Goal: Check status: Check status

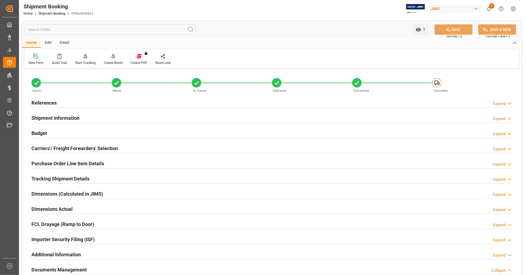
scroll to position [211, 0]
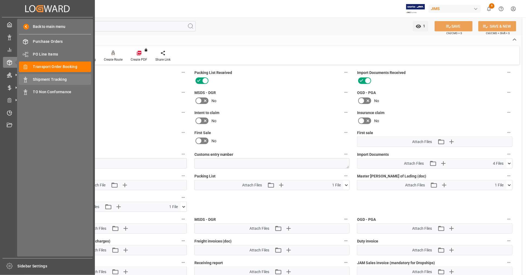
click at [58, 78] on span "Shipment Tracking" at bounding box center [62, 80] width 58 height 6
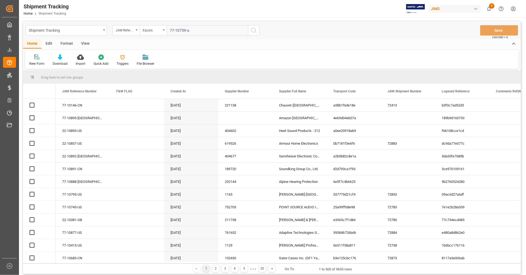
type input "77-10759-us"
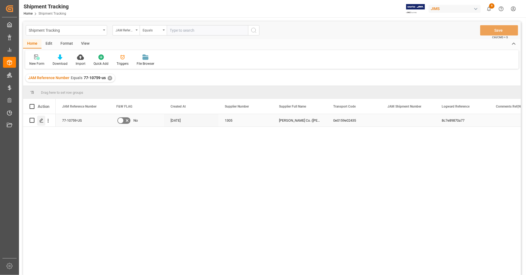
click at [42, 121] on icon "Press SPACE to select this row." at bounding box center [41, 120] width 4 height 4
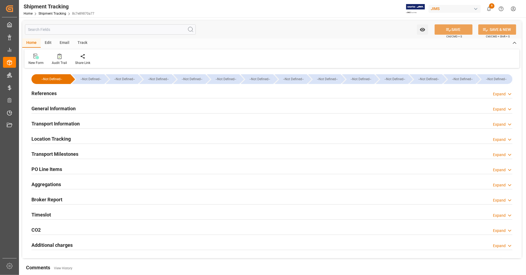
type input "[DATE]"
click at [45, 99] on div "References Expand" at bounding box center [272, 93] width 488 height 15
click at [45, 93] on h2 "References" at bounding box center [43, 93] width 25 height 7
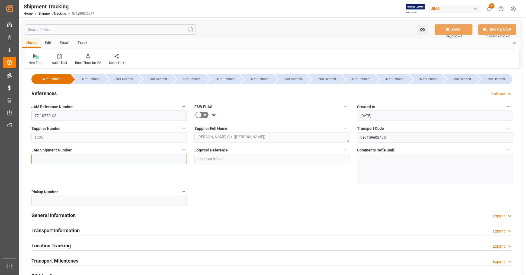
click at [66, 156] on input at bounding box center [108, 159] width 155 height 10
type input "72885"
click at [458, 30] on button "SAVE" at bounding box center [453, 29] width 38 height 10
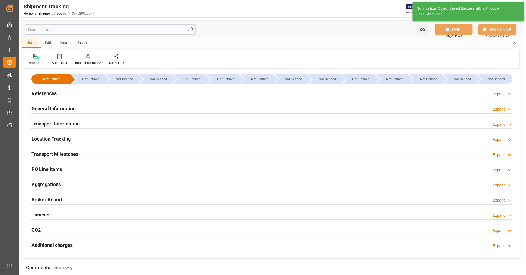
click at [53, 107] on h2 "General Information" at bounding box center [53, 108] width 44 height 7
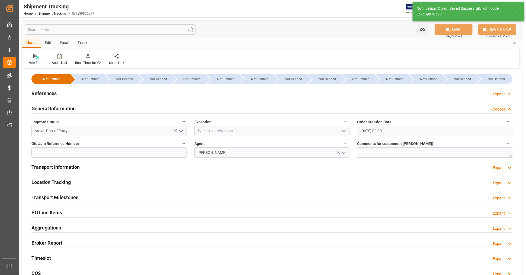
click at [53, 107] on h2 "General Information" at bounding box center [53, 108] width 44 height 7
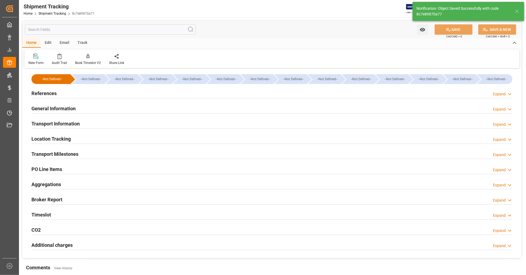
click at [54, 125] on h2 "Transport Information" at bounding box center [55, 123] width 48 height 7
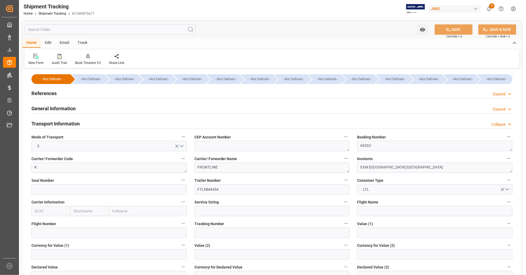
click at [54, 121] on h2 "Transport Information" at bounding box center [55, 123] width 48 height 7
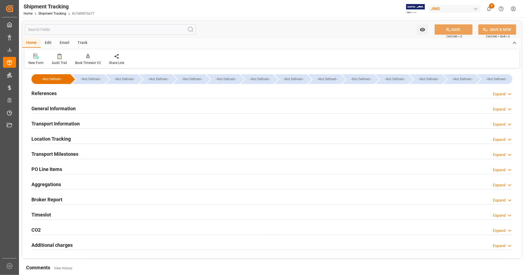
click at [57, 137] on h2 "Location Tracking" at bounding box center [50, 138] width 39 height 7
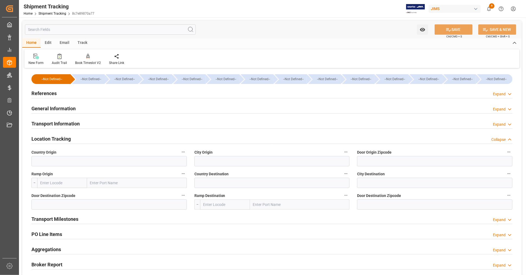
click at [57, 137] on h2 "Location Tracking" at bounding box center [50, 138] width 39 height 7
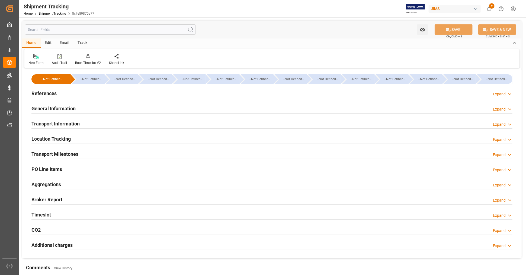
click at [57, 151] on h2 "Transport Milestones" at bounding box center [54, 153] width 47 height 7
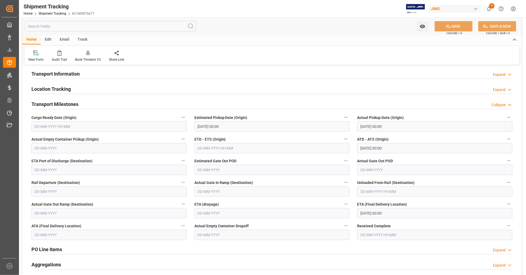
scroll to position [60, 0]
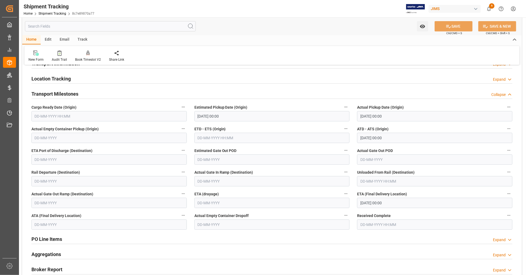
click at [64, 225] on input "text" at bounding box center [108, 224] width 155 height 10
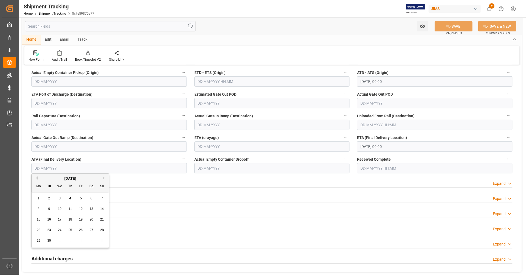
scroll to position [120, 0]
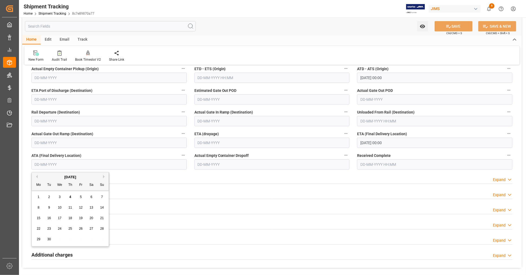
click at [174, 179] on div "PO Line Items Expand" at bounding box center [271, 178] width 481 height 10
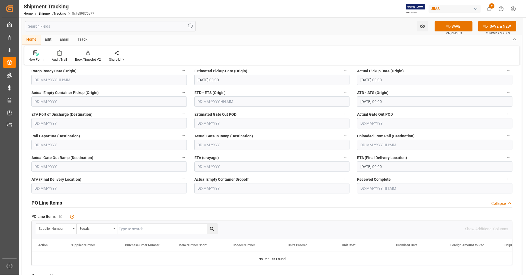
scroll to position [60, 0]
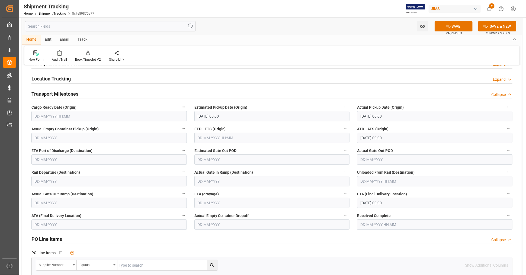
click at [55, 93] on h2 "Transport Milestones" at bounding box center [54, 93] width 47 height 7
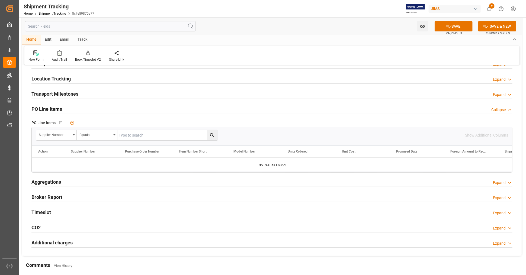
click at [56, 93] on h2 "Transport Milestones" at bounding box center [54, 93] width 47 height 7
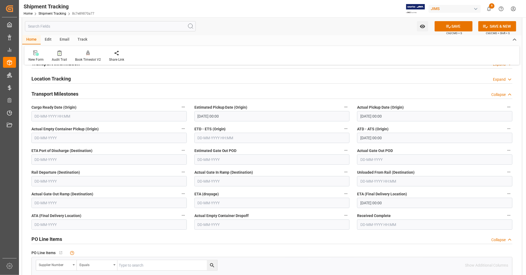
click at [61, 93] on h2 "Transport Milestones" at bounding box center [54, 93] width 47 height 7
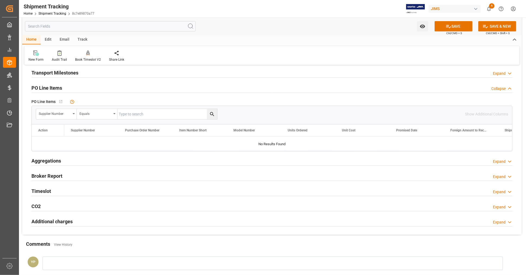
scroll to position [90, 0]
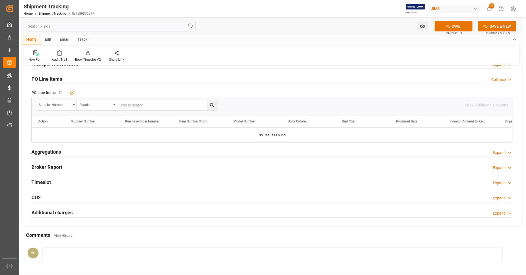
click at [52, 79] on h2 "PO Line Items" at bounding box center [46, 78] width 31 height 7
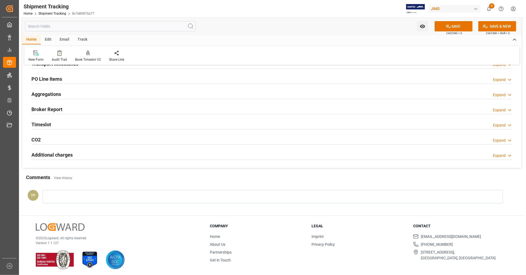
click at [50, 92] on h2 "Aggregations" at bounding box center [46, 93] width 30 height 7
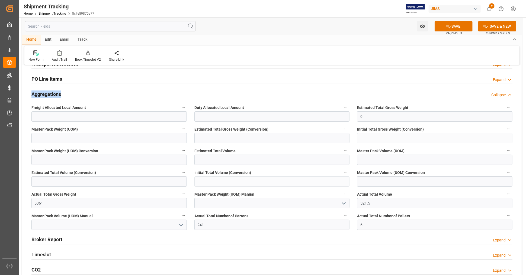
click at [50, 92] on h2 "Aggregations" at bounding box center [46, 93] width 30 height 7
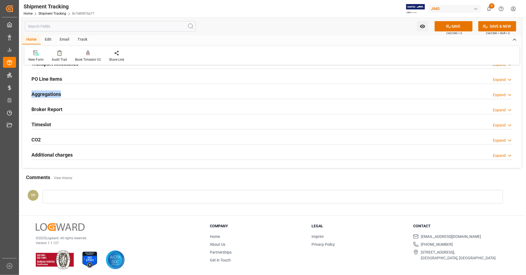
click at [50, 93] on h2 "Aggregations" at bounding box center [46, 93] width 30 height 7
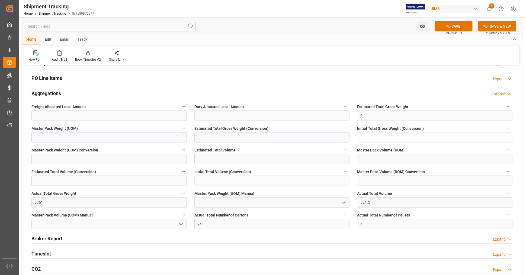
scroll to position [60, 0]
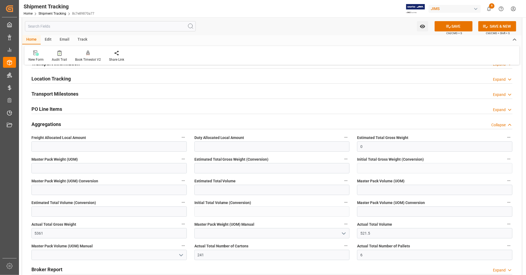
click at [47, 124] on h2 "Aggregations" at bounding box center [46, 124] width 30 height 7
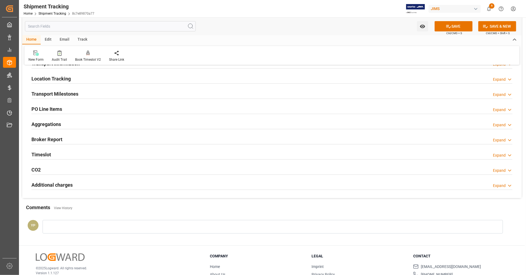
click at [51, 126] on h2 "Aggregations" at bounding box center [46, 124] width 30 height 7
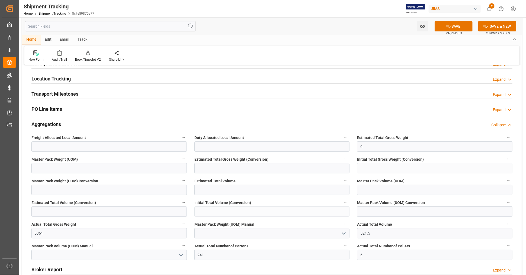
click at [51, 124] on h2 "Aggregations" at bounding box center [46, 124] width 30 height 7
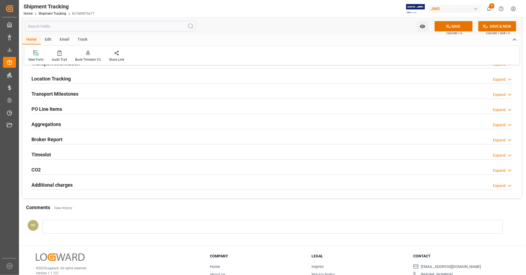
click at [39, 184] on h2 "Additional charges" at bounding box center [51, 184] width 41 height 7
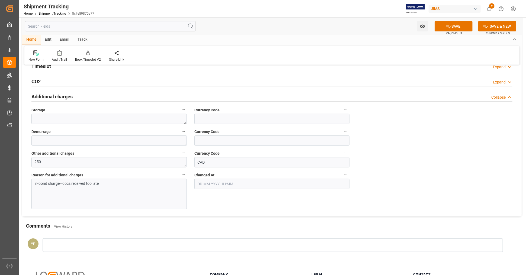
scroll to position [150, 0]
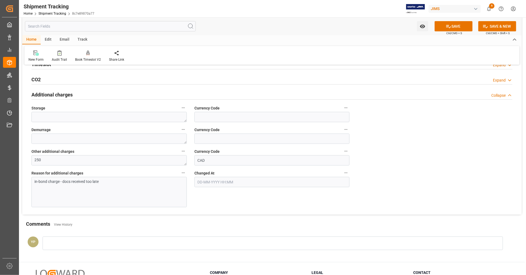
click at [60, 94] on h2 "Additional charges" at bounding box center [51, 94] width 41 height 7
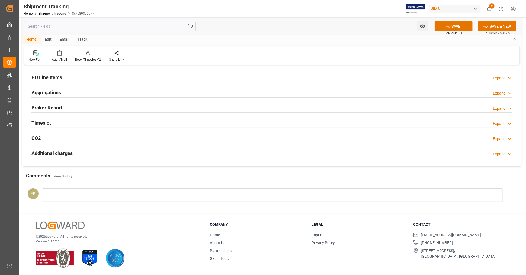
scroll to position [0, 0]
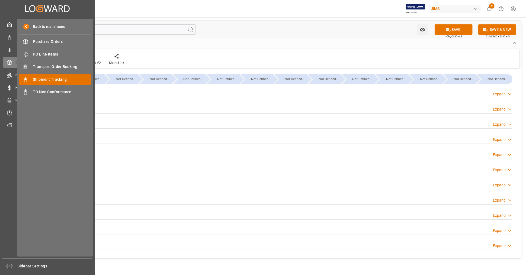
click at [60, 79] on span "Shipment Tracking" at bounding box center [62, 80] width 58 height 6
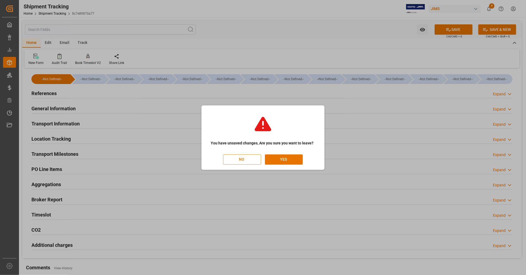
click at [235, 161] on button "NO" at bounding box center [242, 159] width 38 height 10
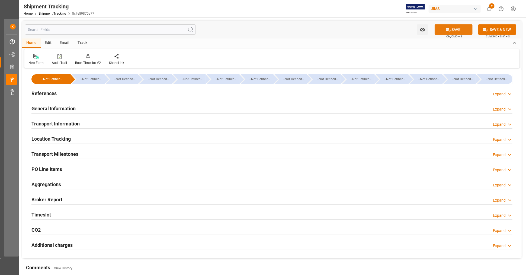
click at [454, 29] on button "SAVE" at bounding box center [453, 29] width 38 height 10
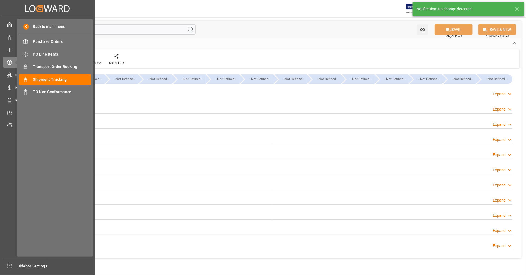
scroll to position [0, 0]
click at [51, 79] on span "Shipment Tracking" at bounding box center [62, 80] width 58 height 6
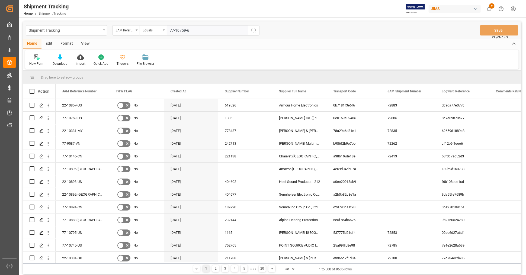
type input "77-10759-us"
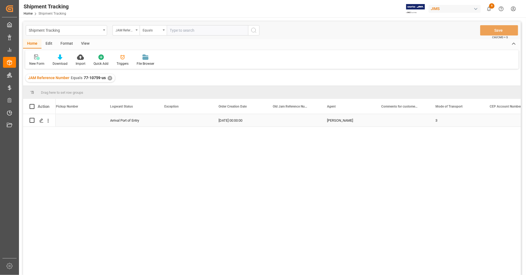
scroll to position [0, 482]
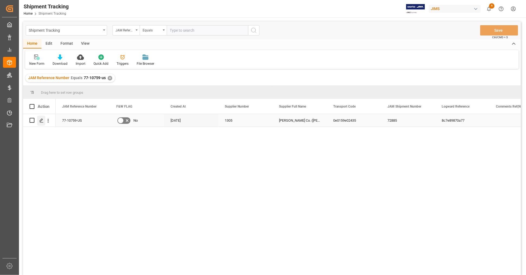
click at [41, 121] on icon "Press SPACE to select this row." at bounding box center [41, 120] width 4 height 4
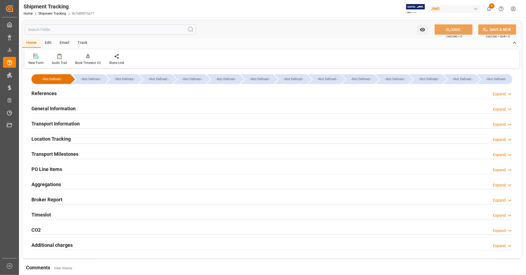
click at [73, 169] on div "PO Line Items Expand" at bounding box center [271, 169] width 481 height 10
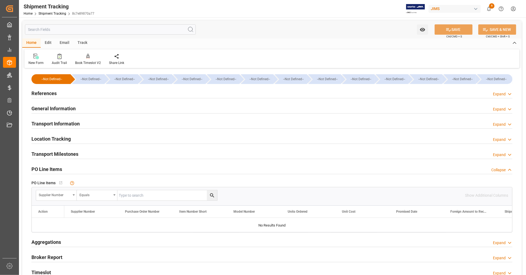
click at [73, 169] on div "PO Line Items Collapse" at bounding box center [271, 169] width 481 height 10
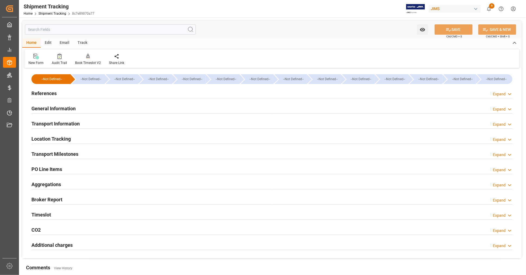
click at [67, 167] on div "PO Line Items Expand" at bounding box center [271, 169] width 481 height 10
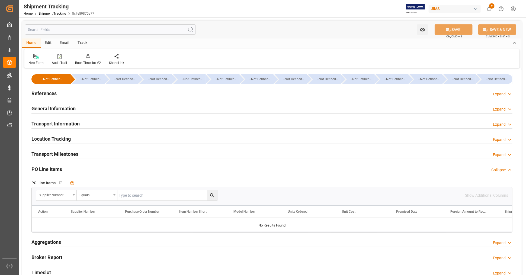
click at [61, 168] on h2 "PO Line Items" at bounding box center [46, 169] width 31 height 7
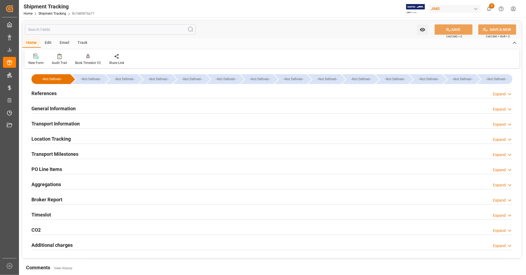
click at [62, 169] on div "PO Line Items Expand" at bounding box center [271, 169] width 481 height 10
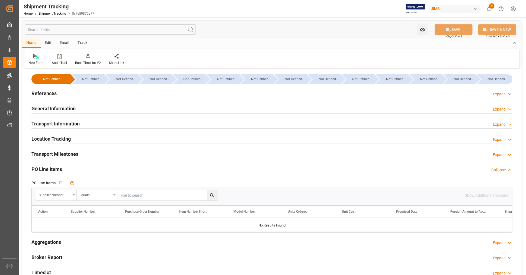
click at [62, 169] on div "PO Line Items Collapse" at bounding box center [271, 169] width 481 height 10
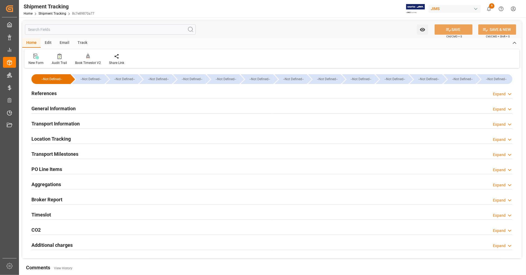
click at [51, 165] on div "PO Line Items" at bounding box center [46, 169] width 31 height 10
